Goal: Use online tool/utility: Use online tool/utility

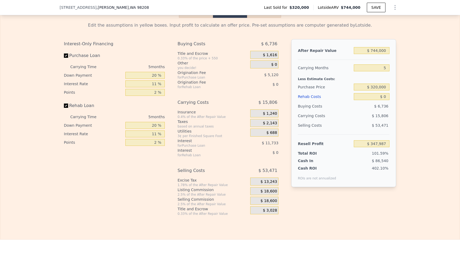
scroll to position [832, 0]
click at [374, 85] on input "$ 320,000" at bounding box center [371, 87] width 36 height 7
drag, startPoint x: 374, startPoint y: 85, endPoint x: 458, endPoint y: 72, distance: 85.2
click at [374, 85] on input "$ 320,000" at bounding box center [371, 87] width 36 height 7
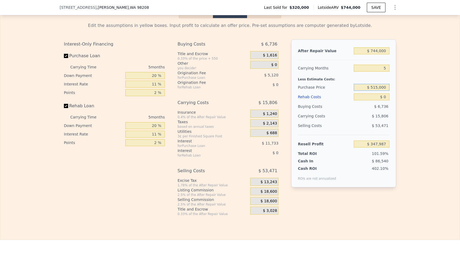
type input "$ 515,000"
click at [438, 75] on div "Edit the assumptions in yellow boxes. Input profit to calculate an offer price.…" at bounding box center [229, 117] width 459 height 198
type input "$ 142,068"
click at [155, 76] on input "20 %" at bounding box center [144, 75] width 39 height 7
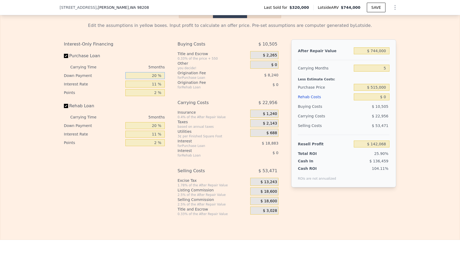
click at [155, 76] on input "20 %" at bounding box center [144, 75] width 39 height 7
type input "1 %"
type input "$ 135,626"
type input "10 %"
type input "$ 138,678"
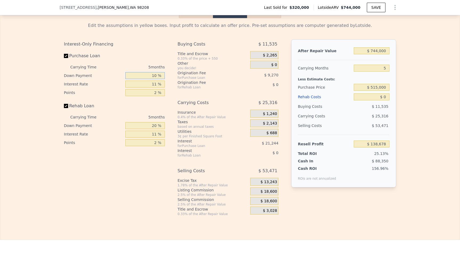
type input "10 %"
click at [101, 111] on div "Rehab Loan" at bounding box center [114, 107] width 101 height 12
click at [155, 93] on input "2 %" at bounding box center [144, 92] width 39 height 7
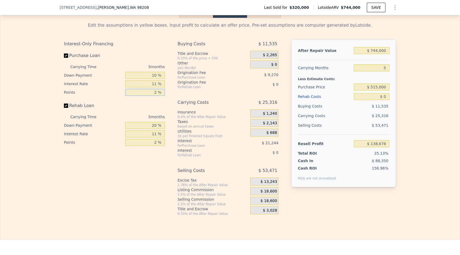
click at [155, 93] on input "2 %" at bounding box center [144, 92] width 39 height 7
type input "0 %"
type input "$ 147,948"
type input "0.5 %"
type input "$ 145,630"
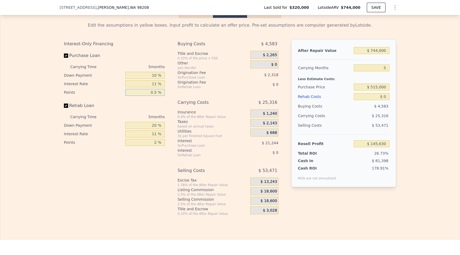
type input "0.5 %"
click at [145, 99] on div "Interest-Only Financing Purchase Loan Carrying Time 5 months Down Payment 10 % …" at bounding box center [114, 92] width 101 height 107
click at [156, 126] on input "20 %" at bounding box center [144, 125] width 39 height 7
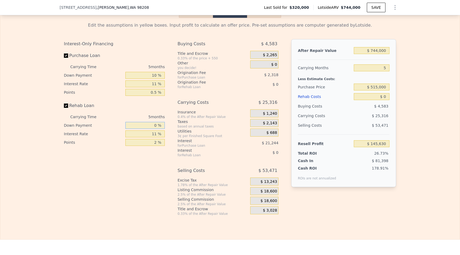
type input "0 %"
drag, startPoint x: 147, startPoint y: 173, endPoint x: 152, endPoint y: 153, distance: 19.9
click at [147, 173] on div "Interest-Only Financing Purchase Loan Carrying Time 5 months Down Payment 10 % …" at bounding box center [116, 127] width 105 height 177
click at [155, 144] on input "2 %" at bounding box center [144, 142] width 39 height 7
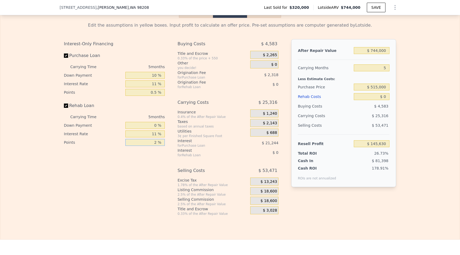
click at [155, 144] on input "2 %" at bounding box center [144, 142] width 39 height 7
click at [156, 143] on input "2 %" at bounding box center [144, 142] width 39 height 7
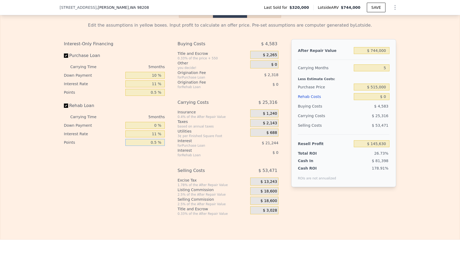
type input "0.5 %"
click at [147, 158] on div "Interest-Only Financing Purchase Loan Carrying Time 5 months Down Payment 10 % …" at bounding box center [116, 127] width 105 height 177
click at [158, 76] on input "10 %" at bounding box center [144, 75] width 39 height 7
click at [152, 74] on input "10 %" at bounding box center [144, 75] width 39 height 7
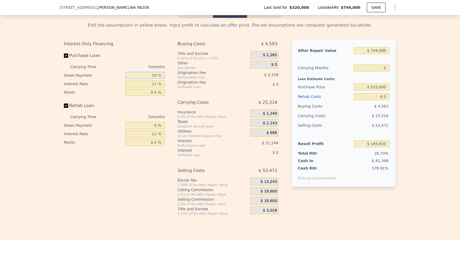
click at [152, 74] on input "10 %" at bounding box center [144, 75] width 39 height 7
type input "15 %"
type input "$ 146,939"
type input "15 %"
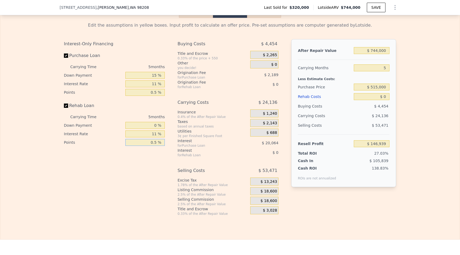
drag, startPoint x: 140, startPoint y: 143, endPoint x: 135, endPoint y: 155, distance: 12.5
click at [139, 144] on input "0.5 %" at bounding box center [144, 142] width 39 height 7
click at [135, 155] on div "Interest-Only Financing Purchase Loan Carrying Time 5 months Down Payment 15 % …" at bounding box center [116, 127] width 105 height 177
click at [416, 140] on div "Edit the assumptions in yellow boxes. Input profit to calculate an offer price.…" at bounding box center [229, 117] width 459 height 198
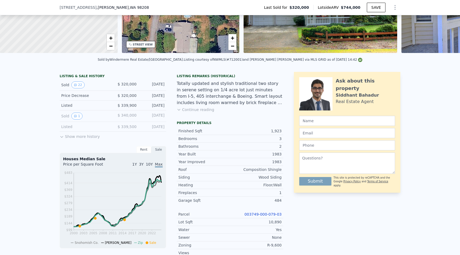
scroll to position [0, 0]
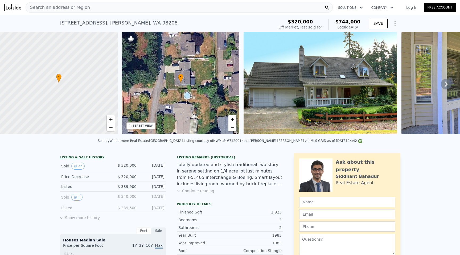
click at [273, 94] on img at bounding box center [319, 83] width 153 height 102
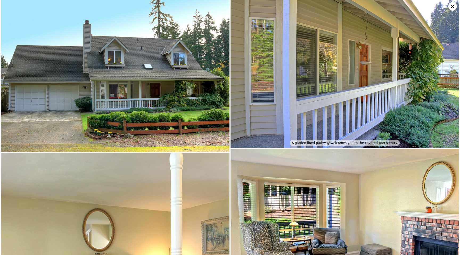
click at [278, 94] on img at bounding box center [344, 74] width 228 height 148
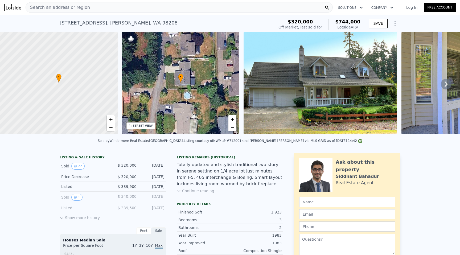
type input "$ 347,987"
